Goal: Task Accomplishment & Management: Complete application form

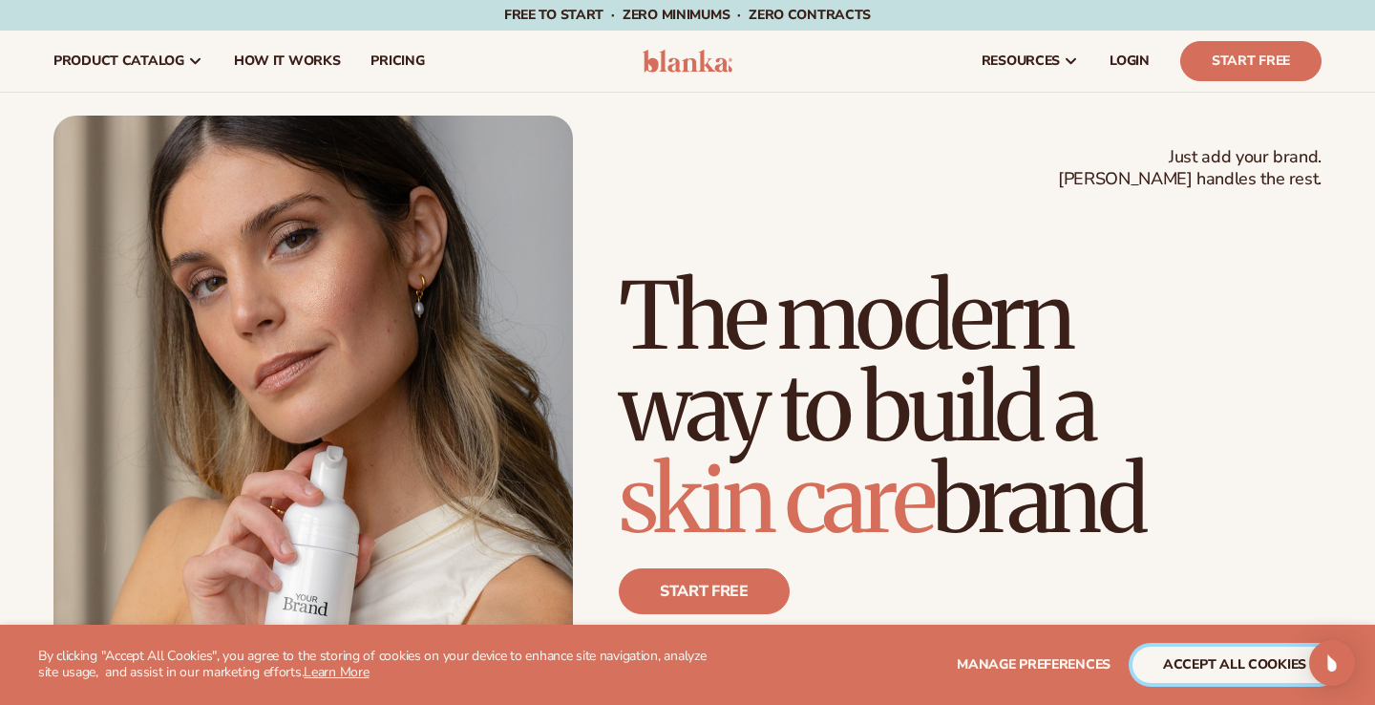
click at [1210, 659] on button "accept all cookies" at bounding box center [1234, 664] width 204 height 36
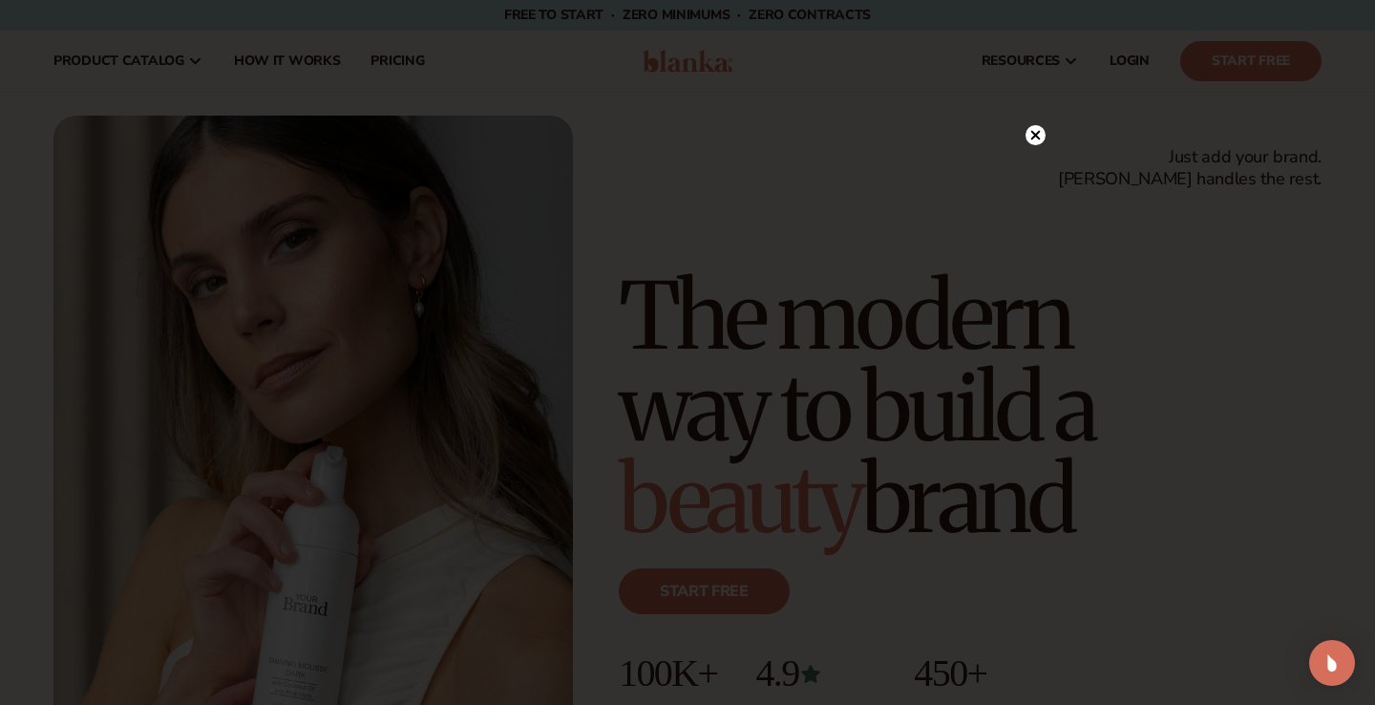
click at [1043, 131] on circle at bounding box center [1035, 135] width 20 height 20
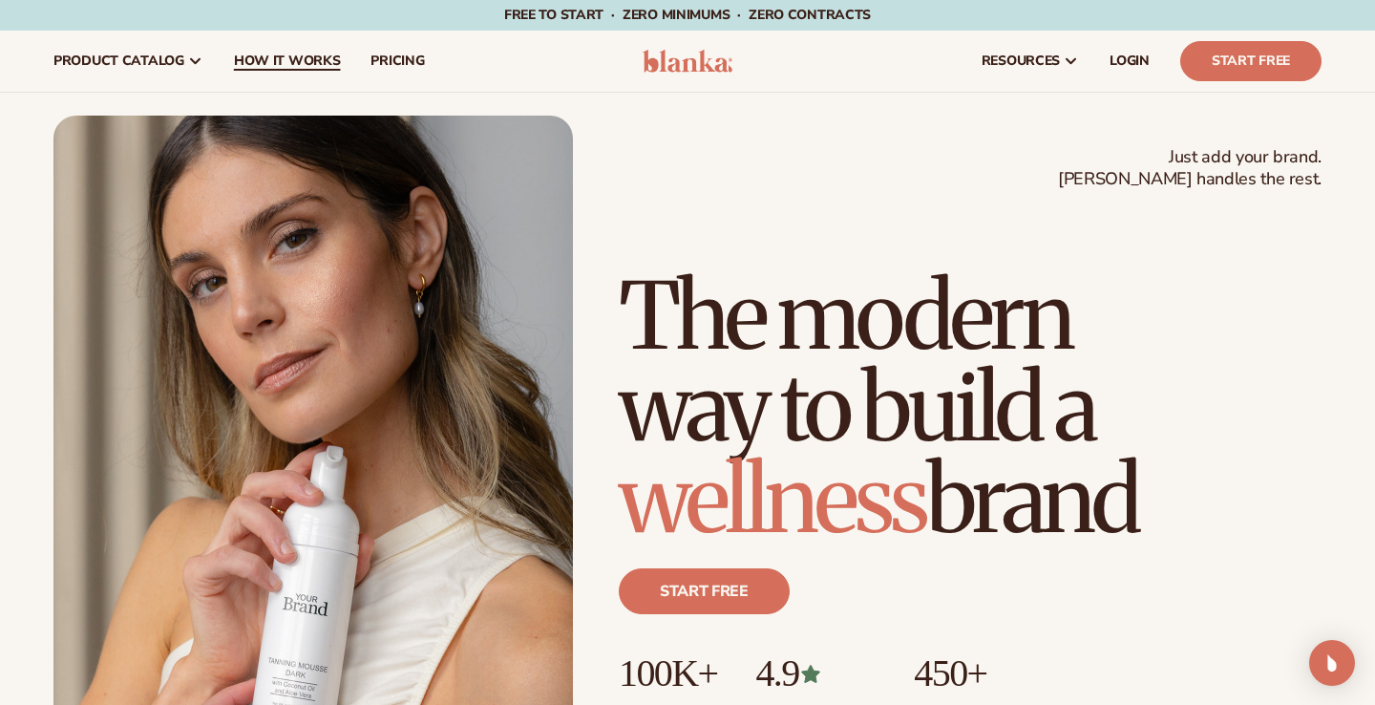
click at [295, 69] on span "How It Works" at bounding box center [287, 60] width 107 height 15
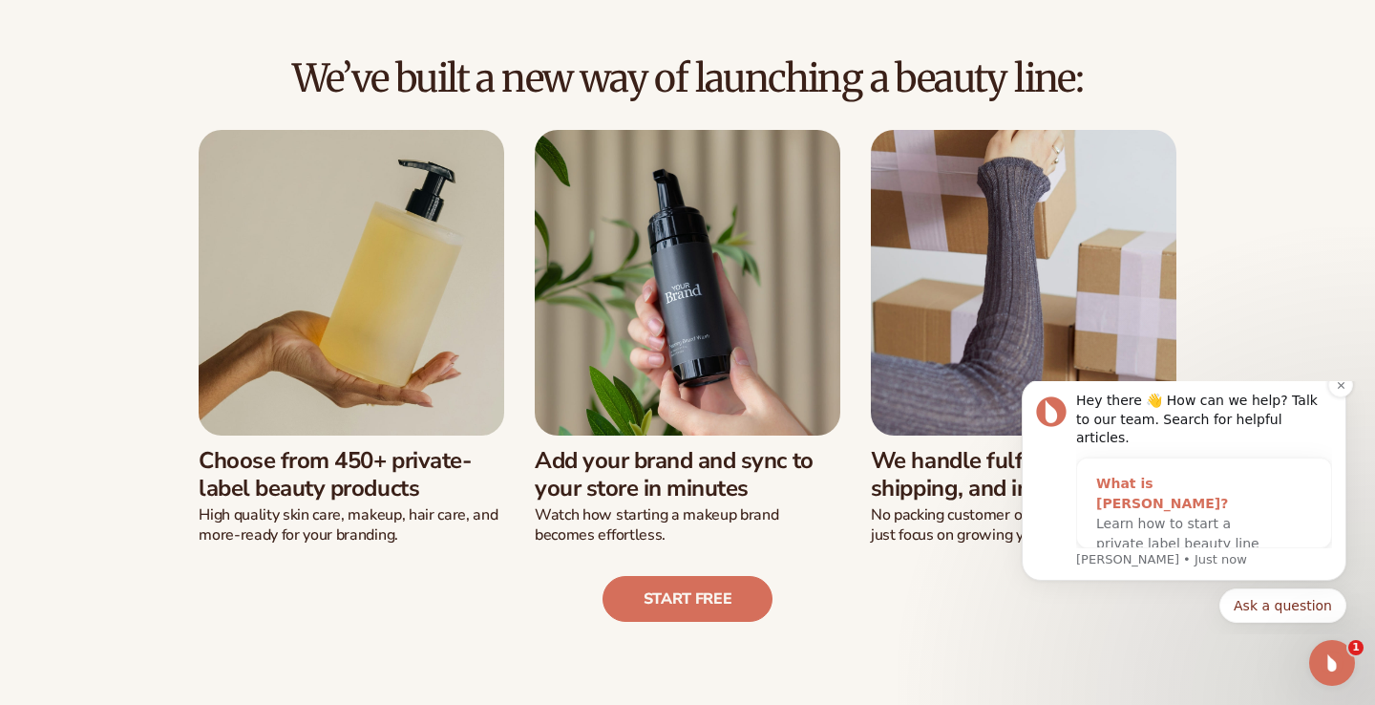
scroll to position [413, 0]
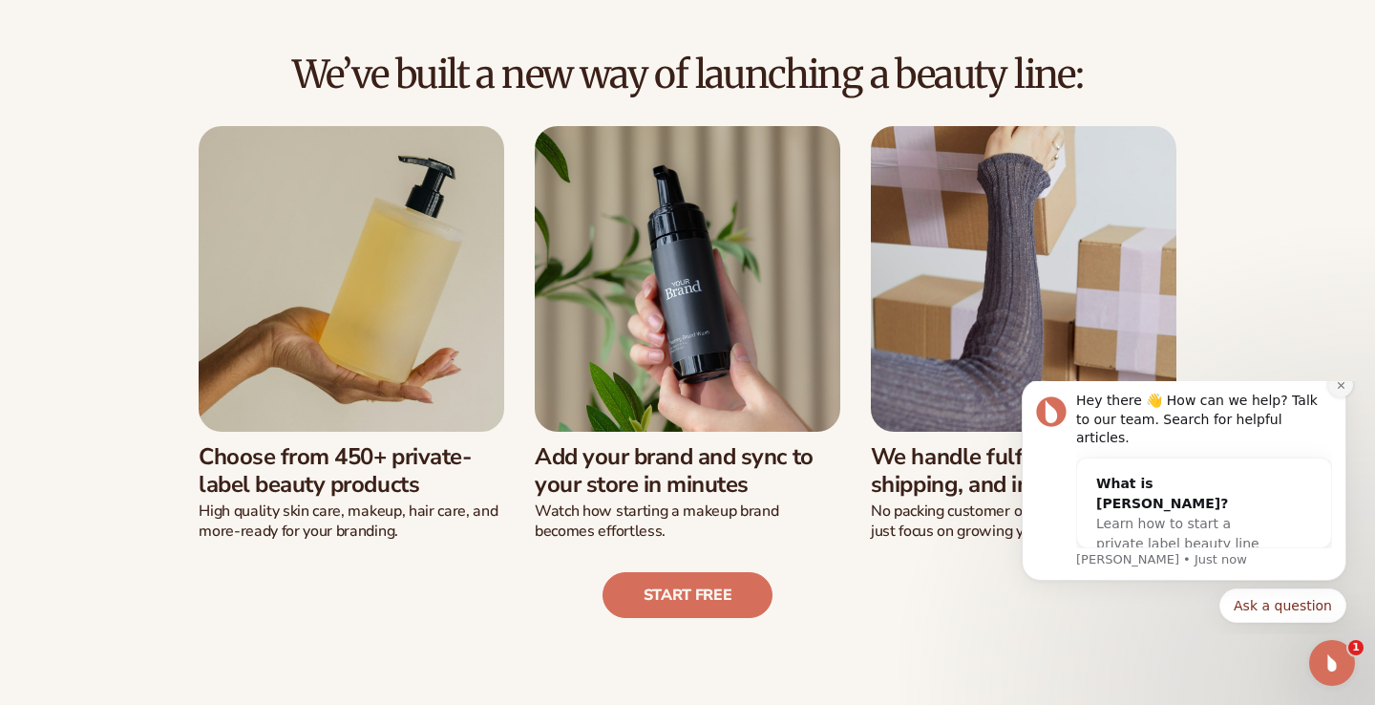
click at [1340, 390] on icon "Dismiss notification" at bounding box center [1341, 385] width 11 height 11
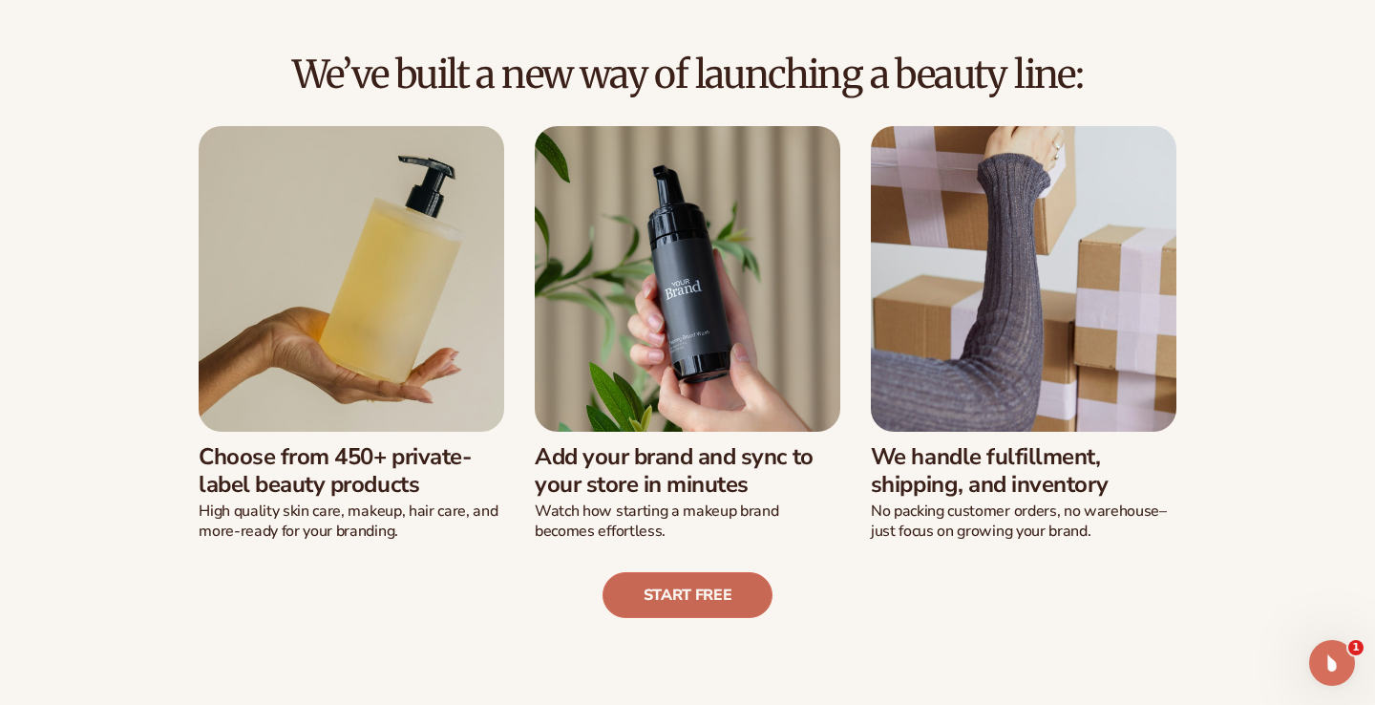
click at [695, 603] on link "Start free" at bounding box center [687, 595] width 171 height 46
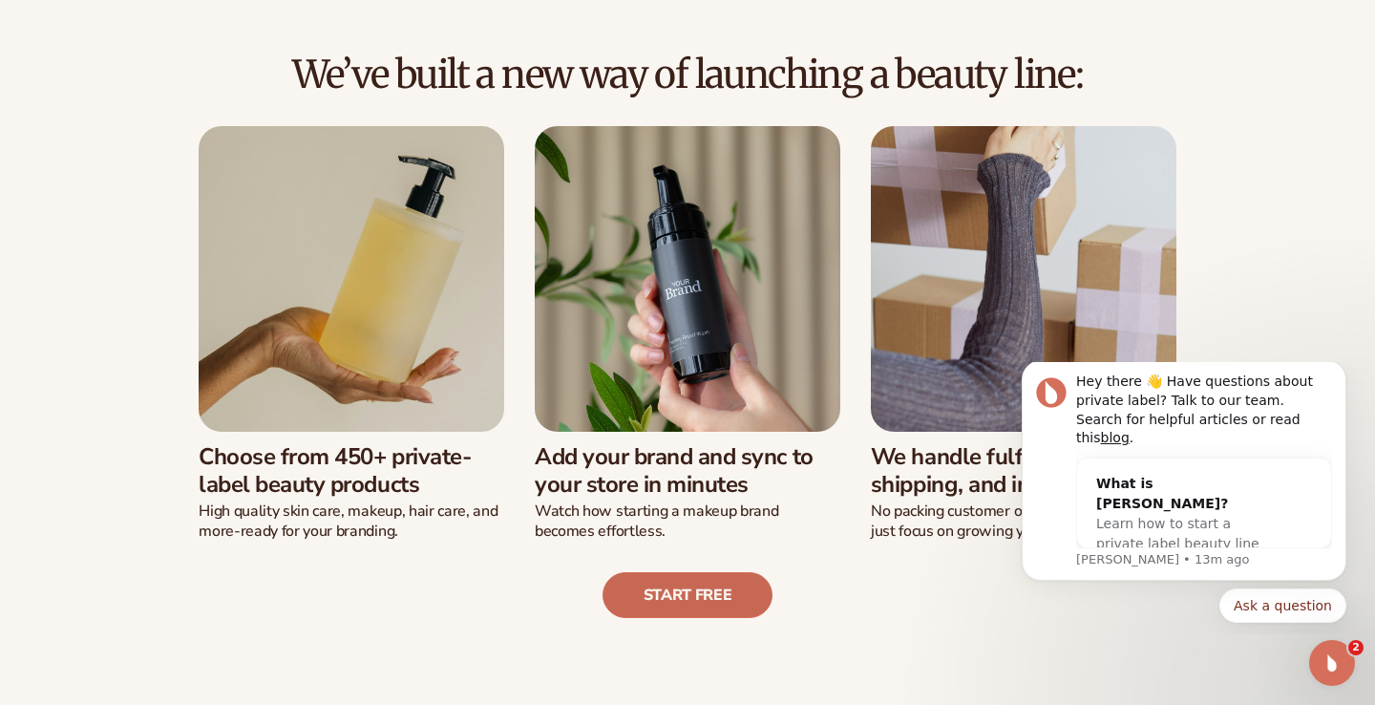
scroll to position [0, 0]
